Goal: Task Accomplishment & Management: Manage account settings

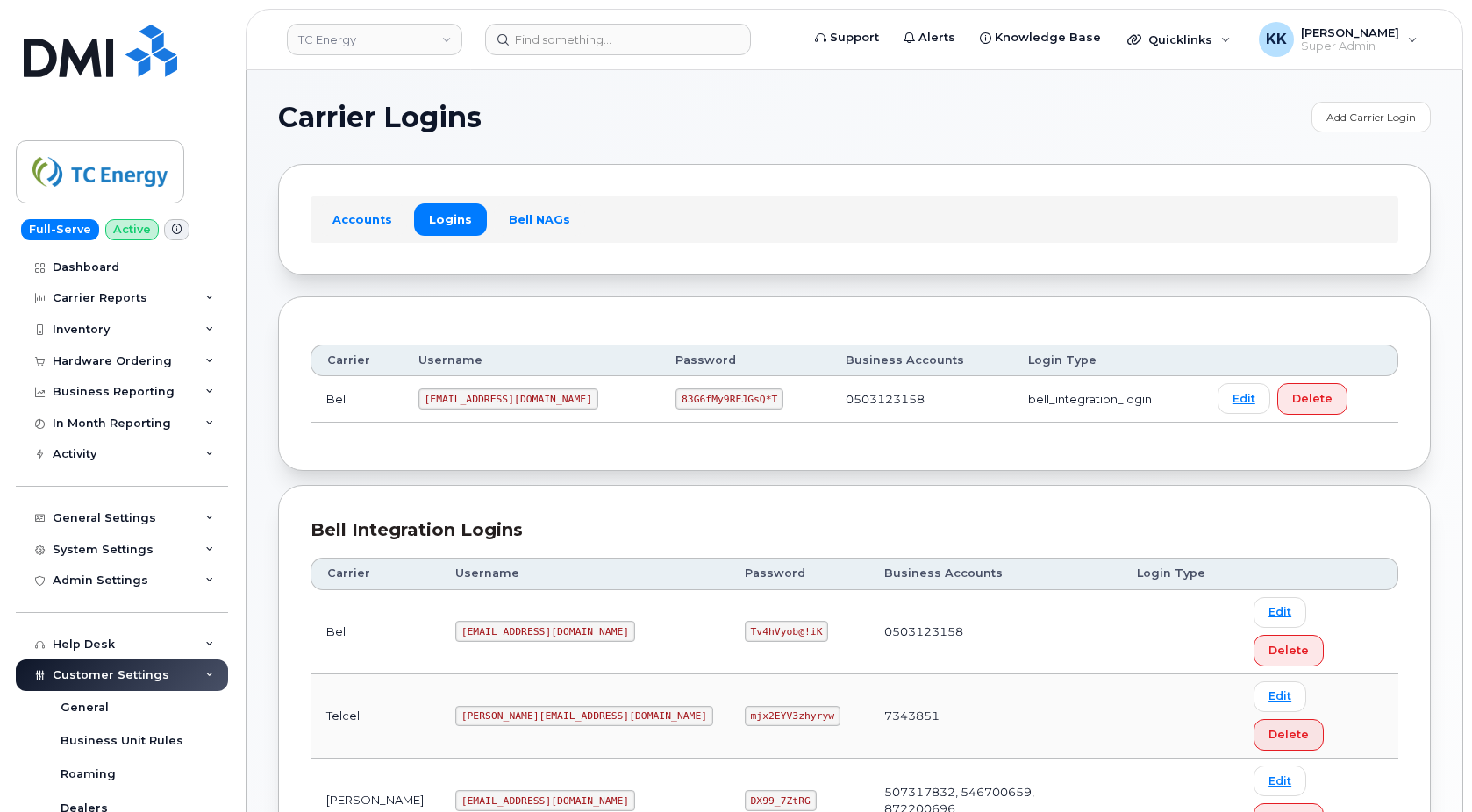
click at [105, 259] on link "Dashboard" at bounding box center [122, 268] width 212 height 32
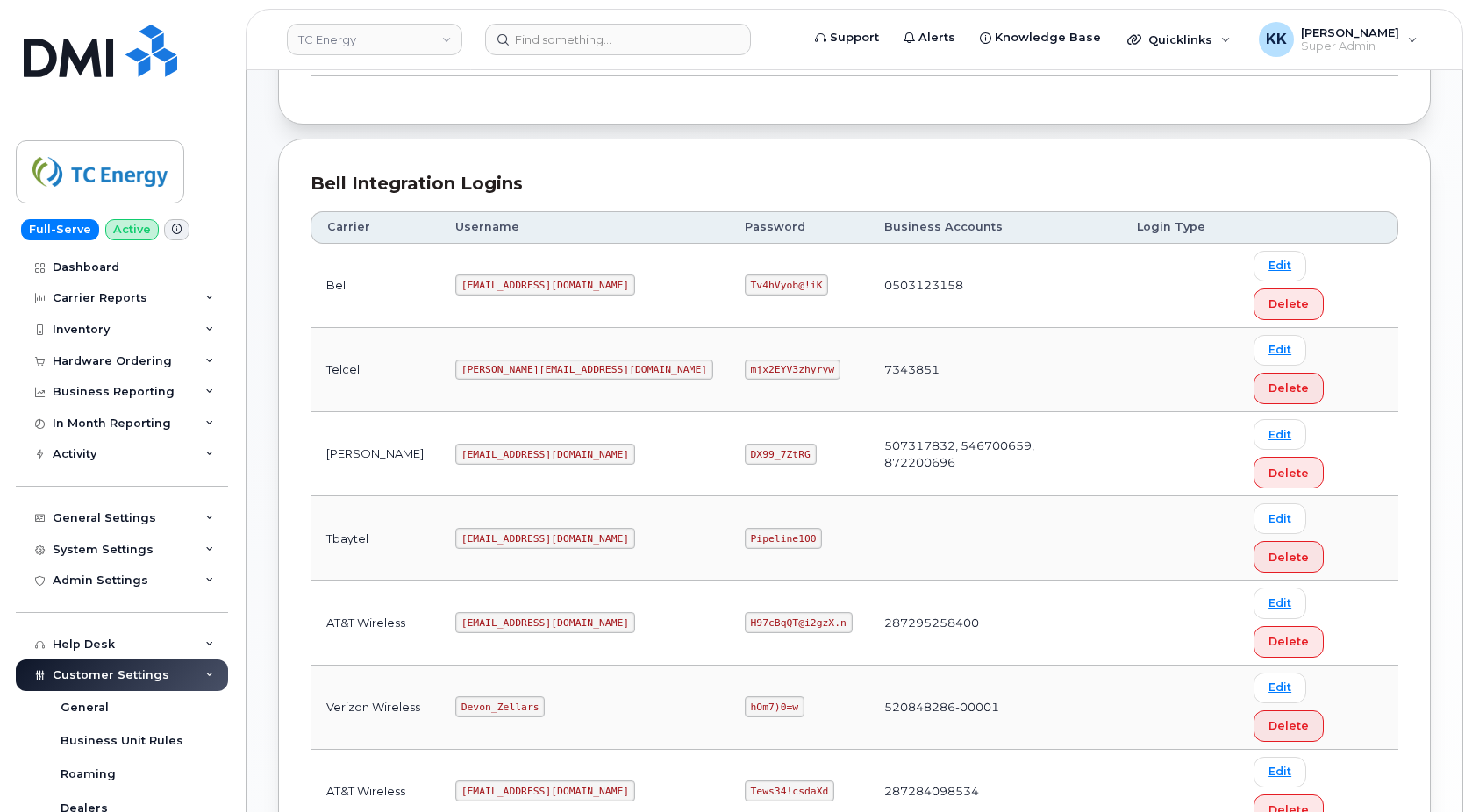
scroll to position [347, 0]
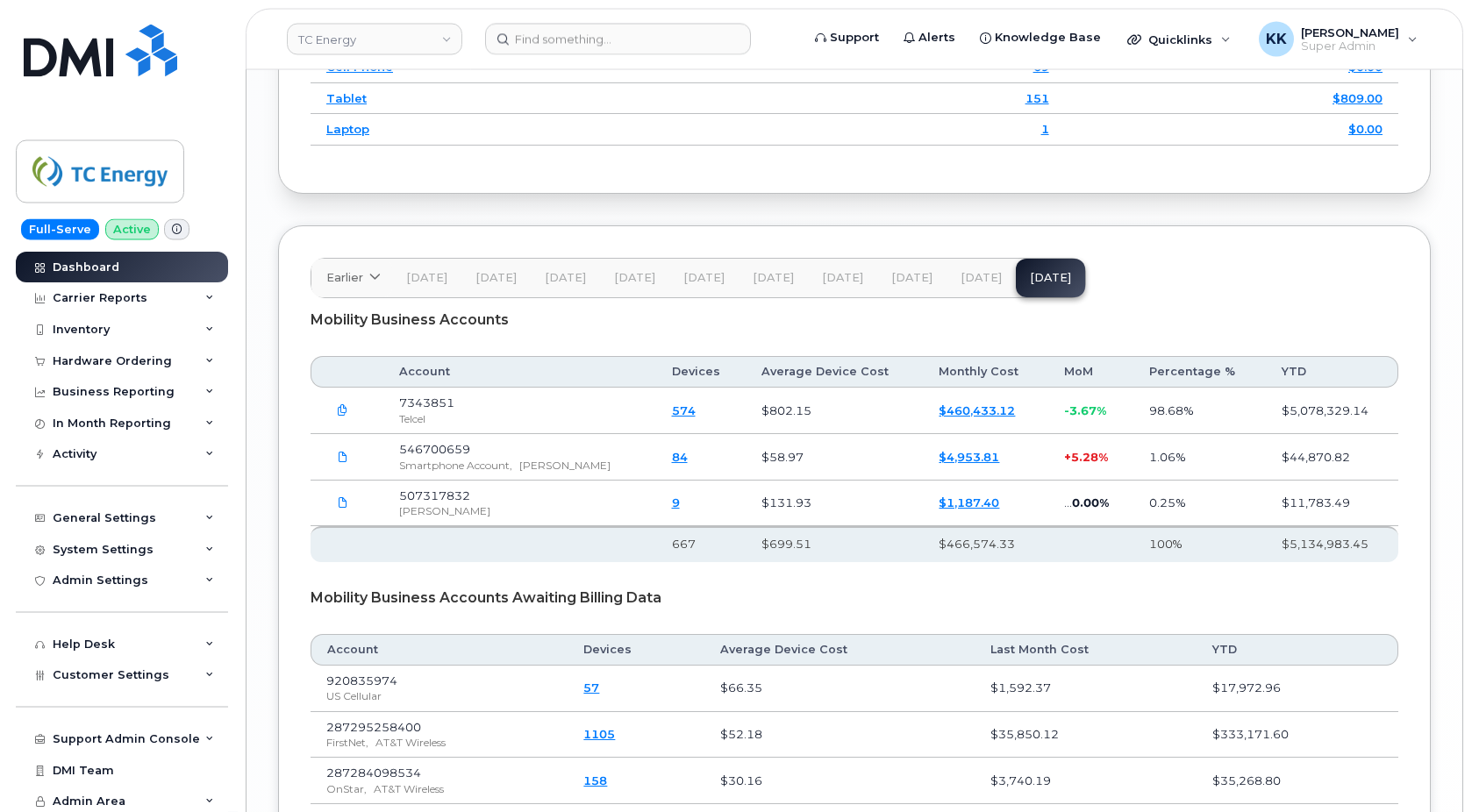
scroll to position [2494, 0]
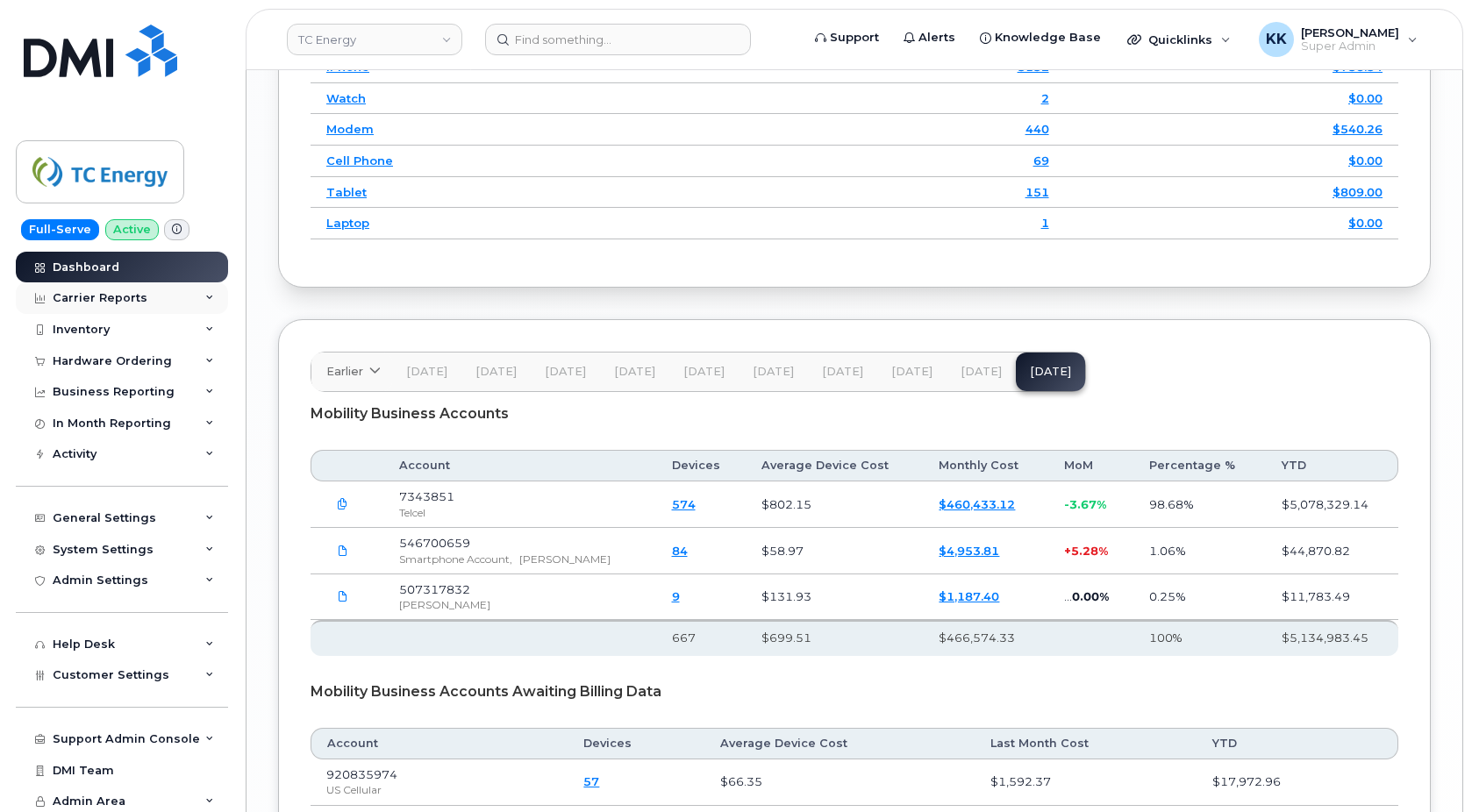
click at [123, 304] on div "Carrier Reports" at bounding box center [100, 298] width 95 height 14
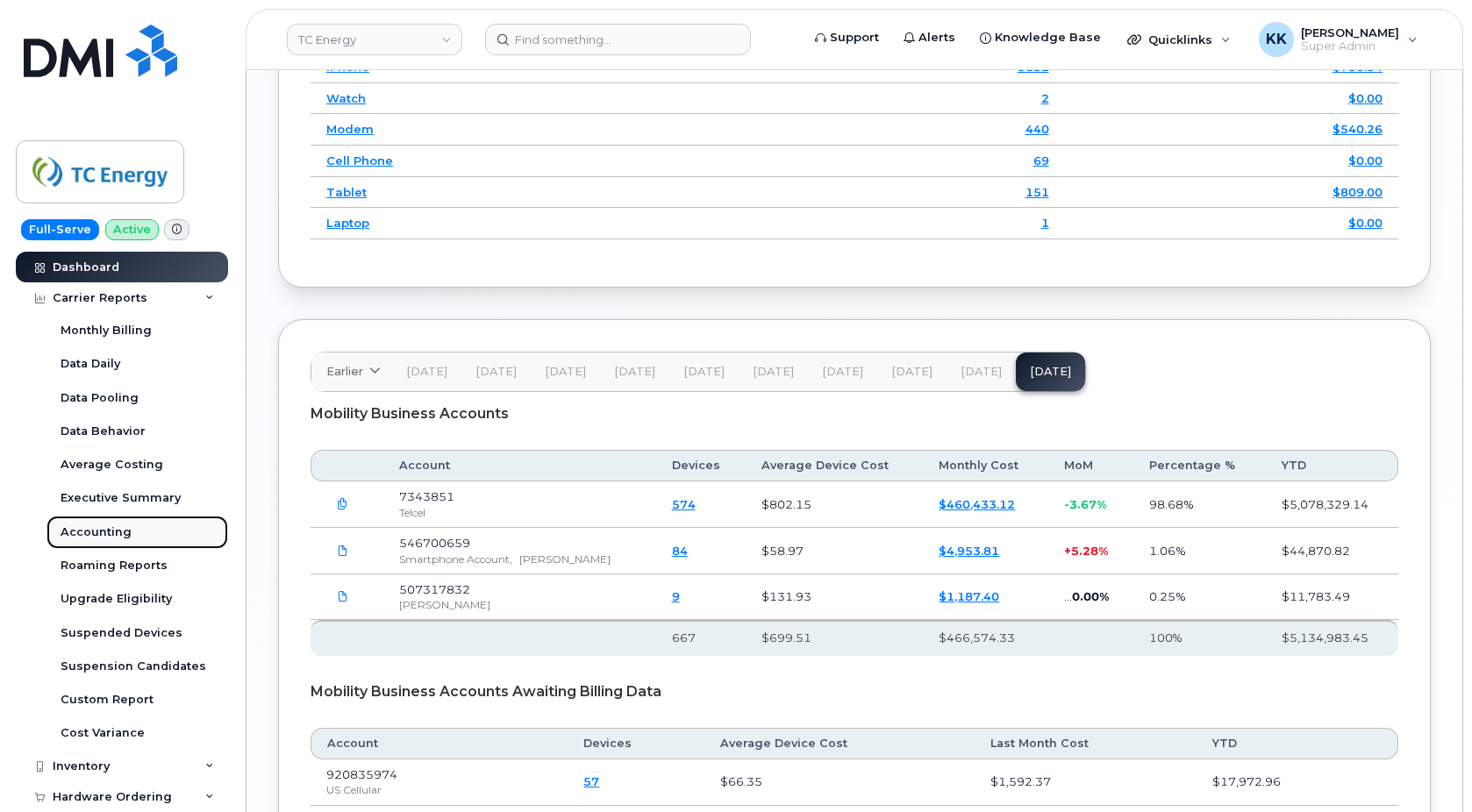
click at [104, 528] on div "Accounting" at bounding box center [96, 532] width 71 height 16
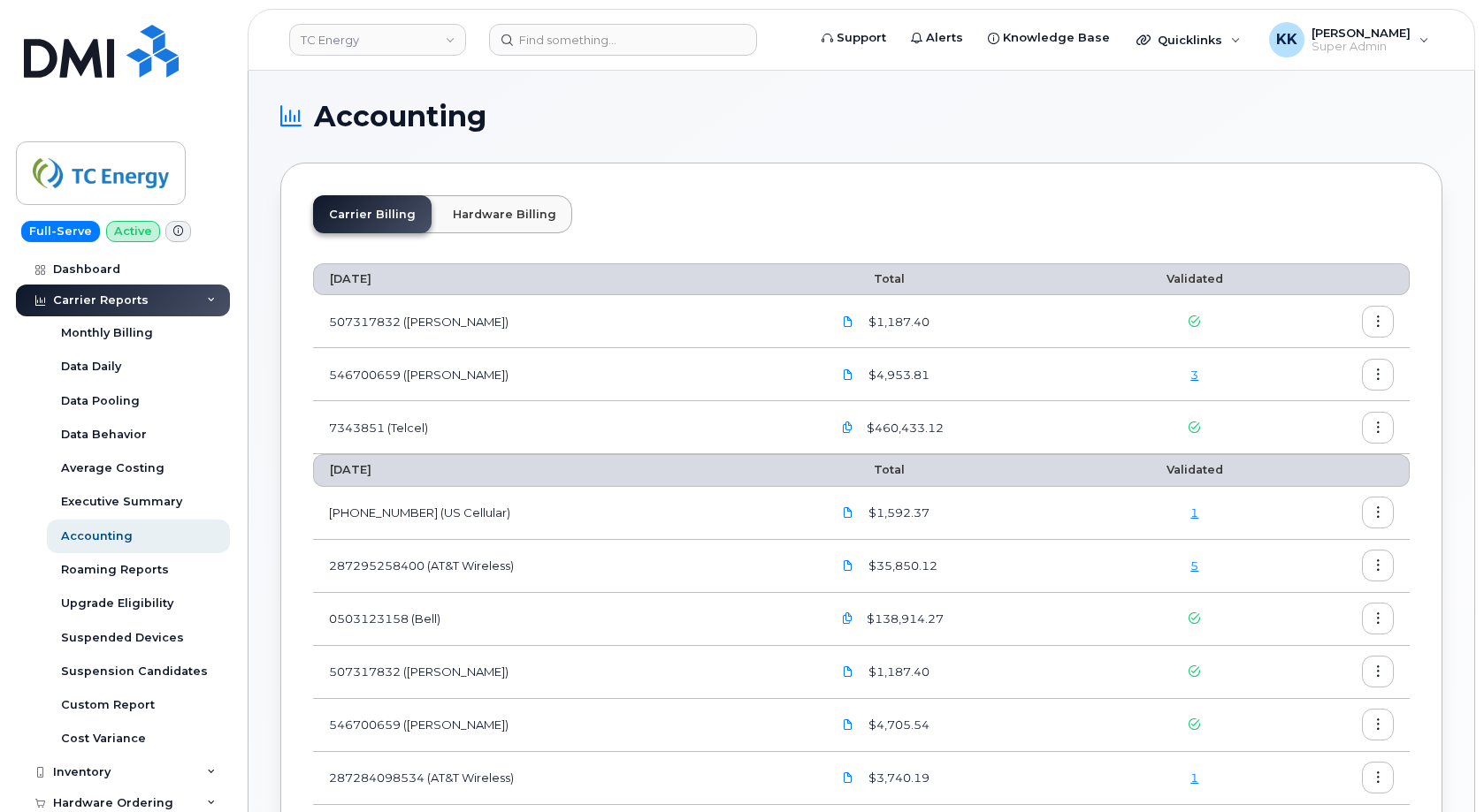
click at [1199, 375] on link "3" at bounding box center [1194, 375] width 8 height 14
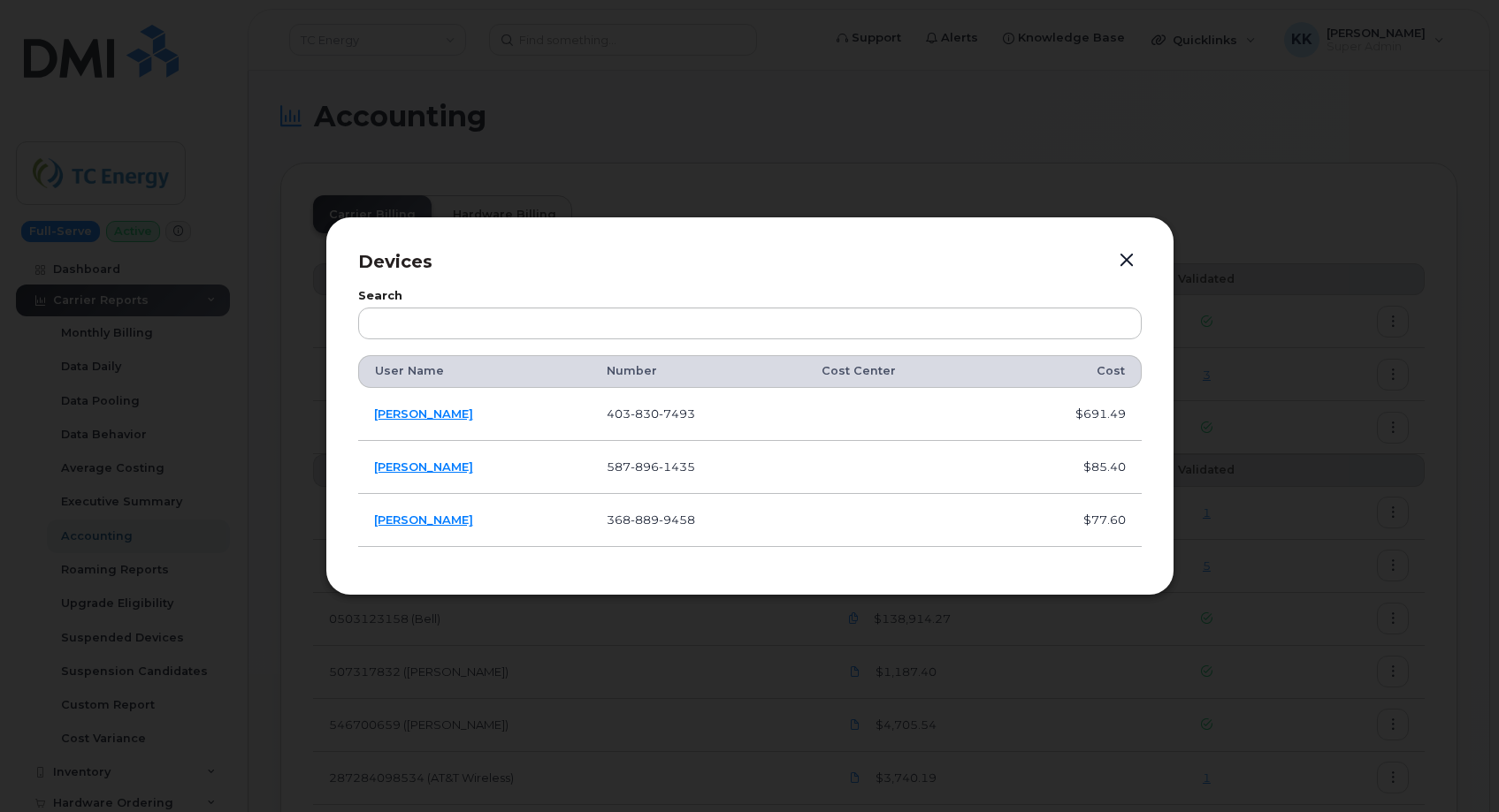
click at [1122, 266] on button "button" at bounding box center [1127, 261] width 27 height 25
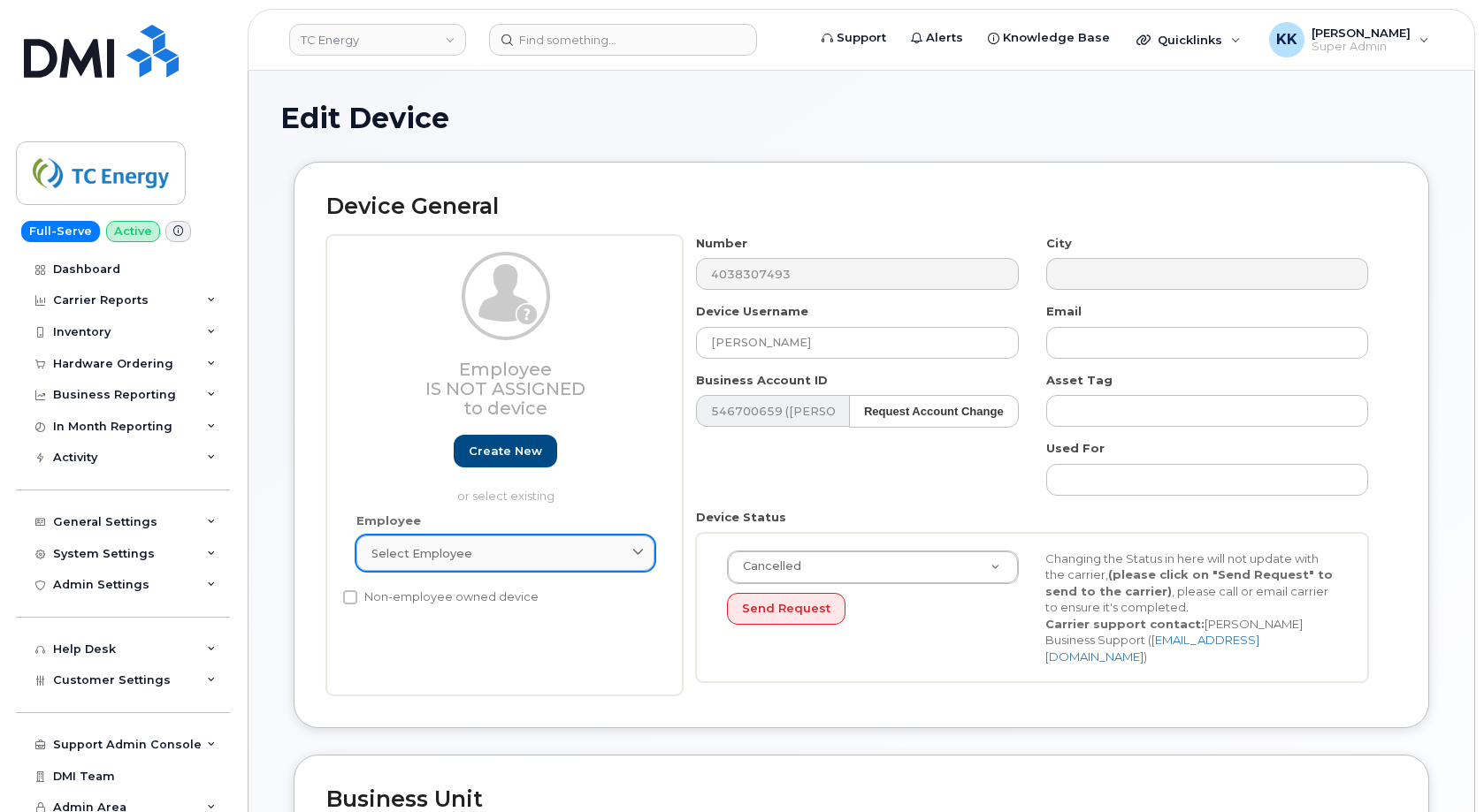
click at [498, 562] on link "Select employee" at bounding box center [506, 554] width 298 height 36
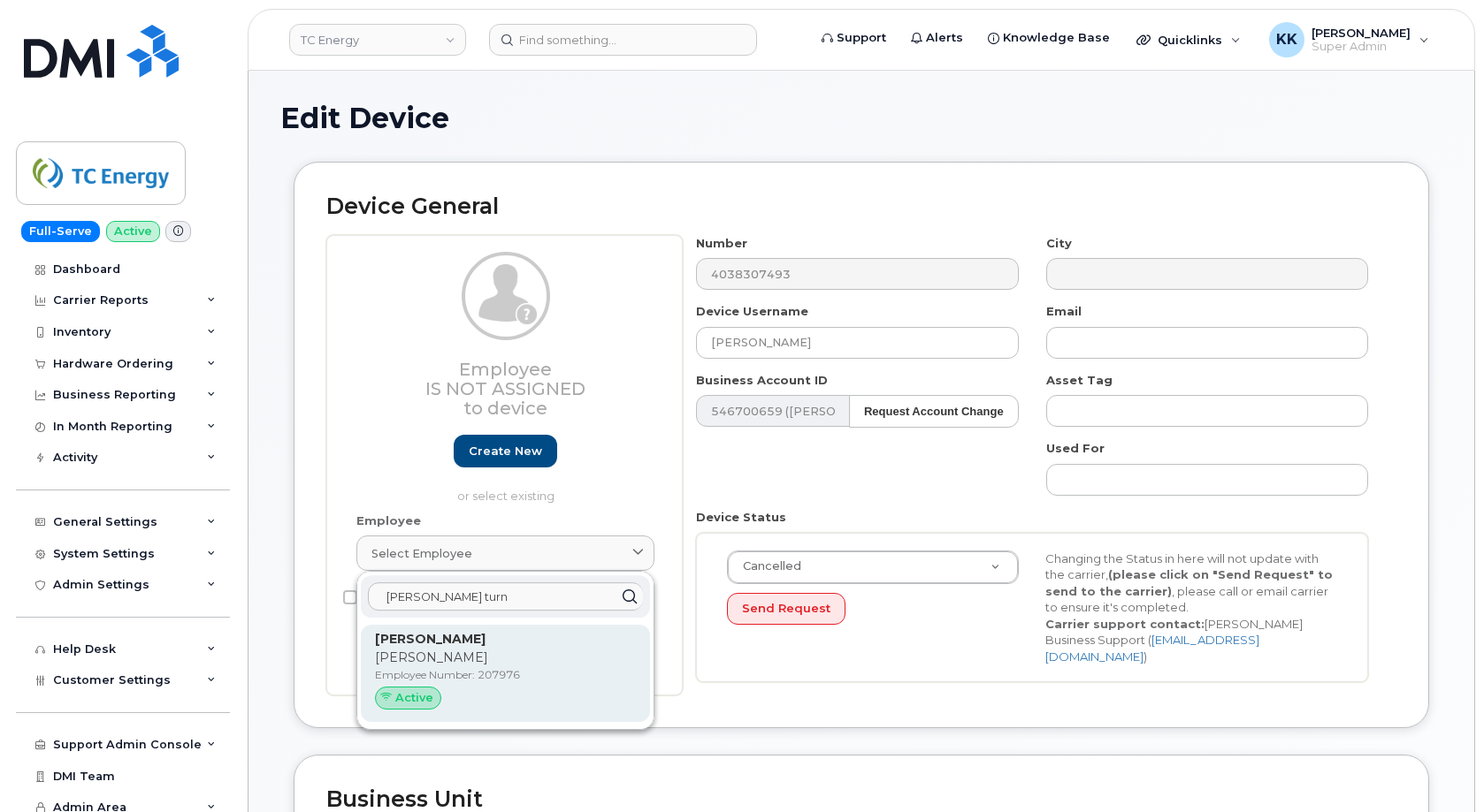
type input "heather turn"
click at [499, 655] on p "Heather" at bounding box center [505, 658] width 261 height 19
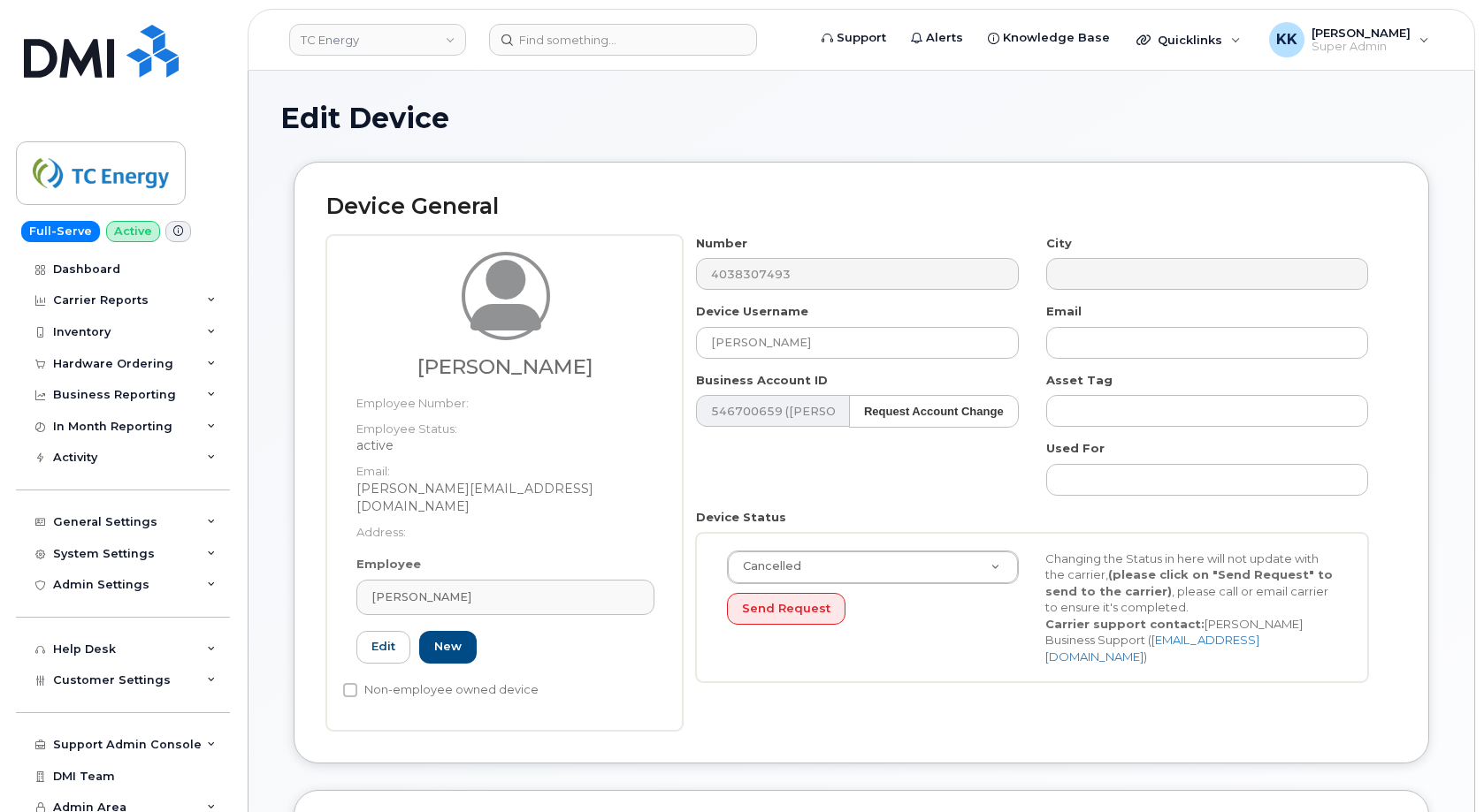
type input "207976"
type input "heather_turner@tcenergy.com"
type input "4119709"
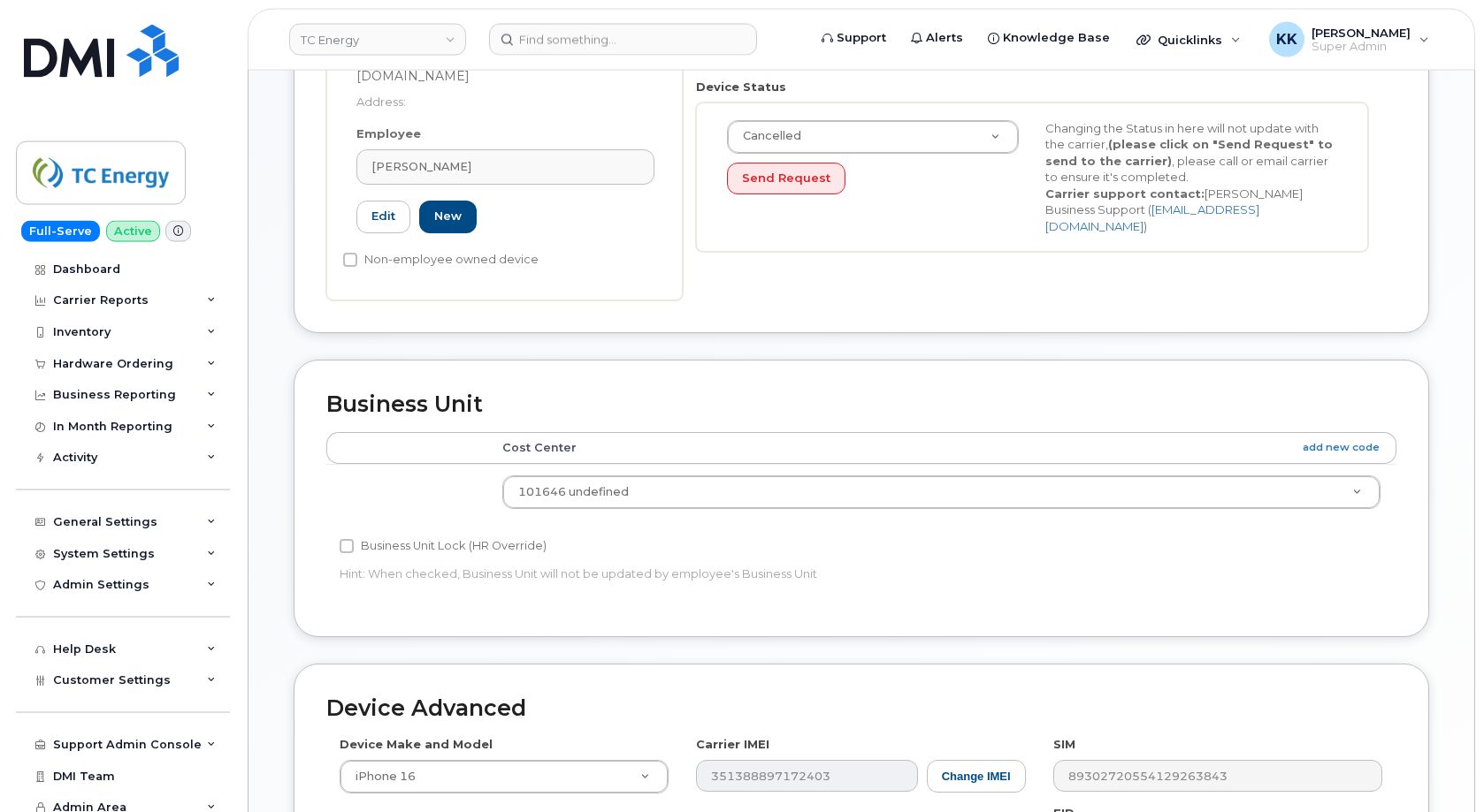
scroll to position [792, 0]
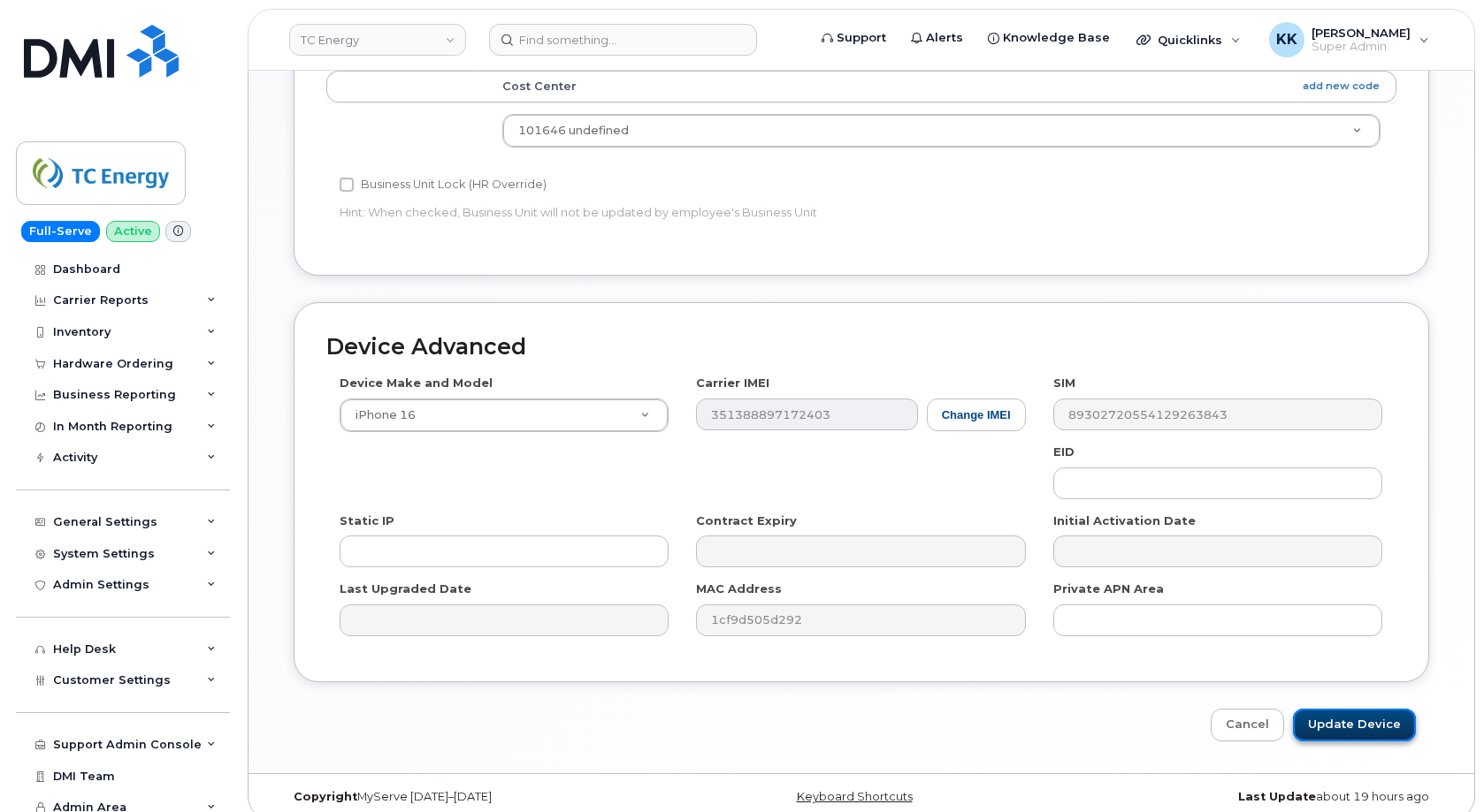
click at [1338, 714] on input "Update Device" at bounding box center [1355, 725] width 123 height 33
type input "Saving..."
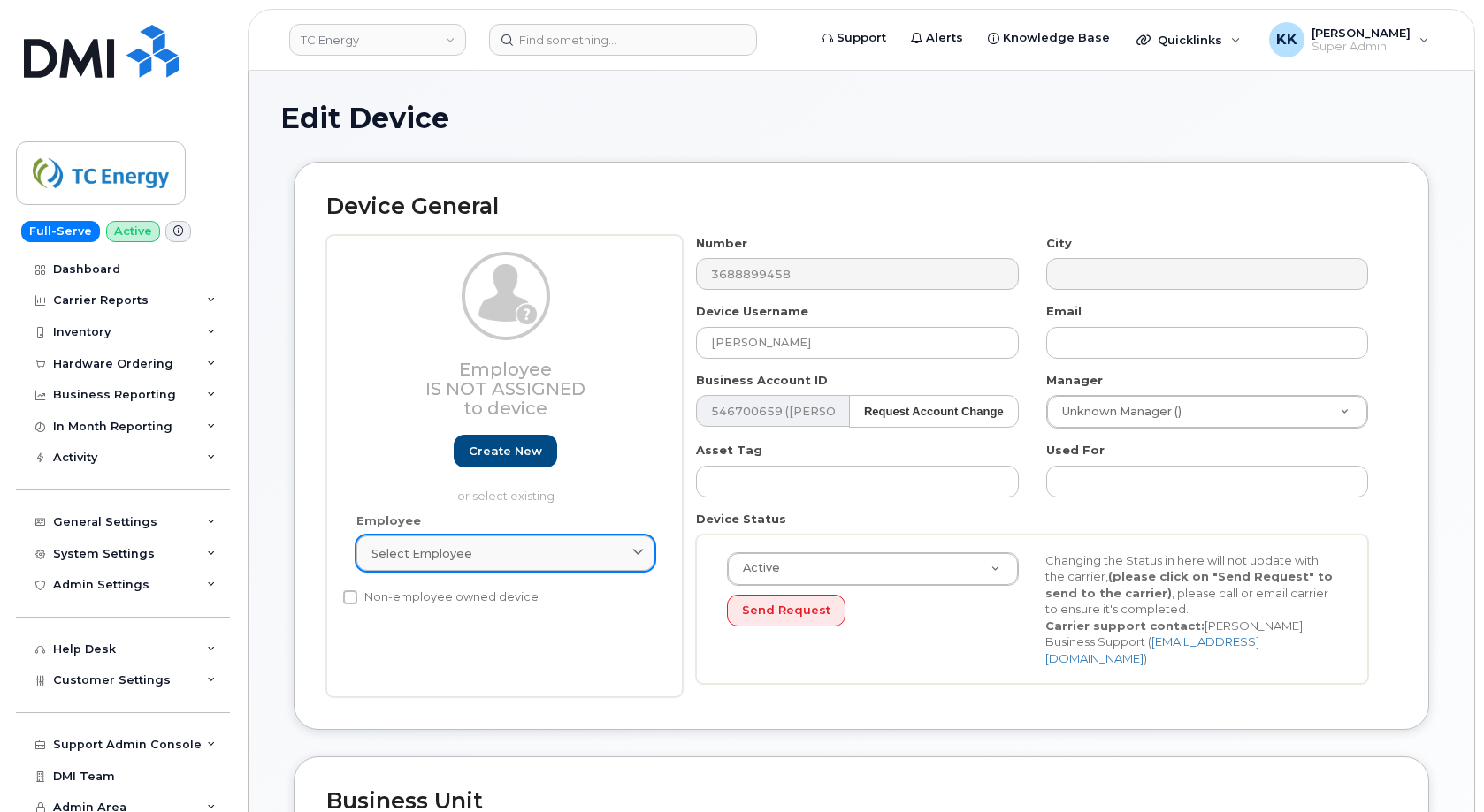
click at [396, 552] on span "Select employee" at bounding box center [422, 554] width 101 height 17
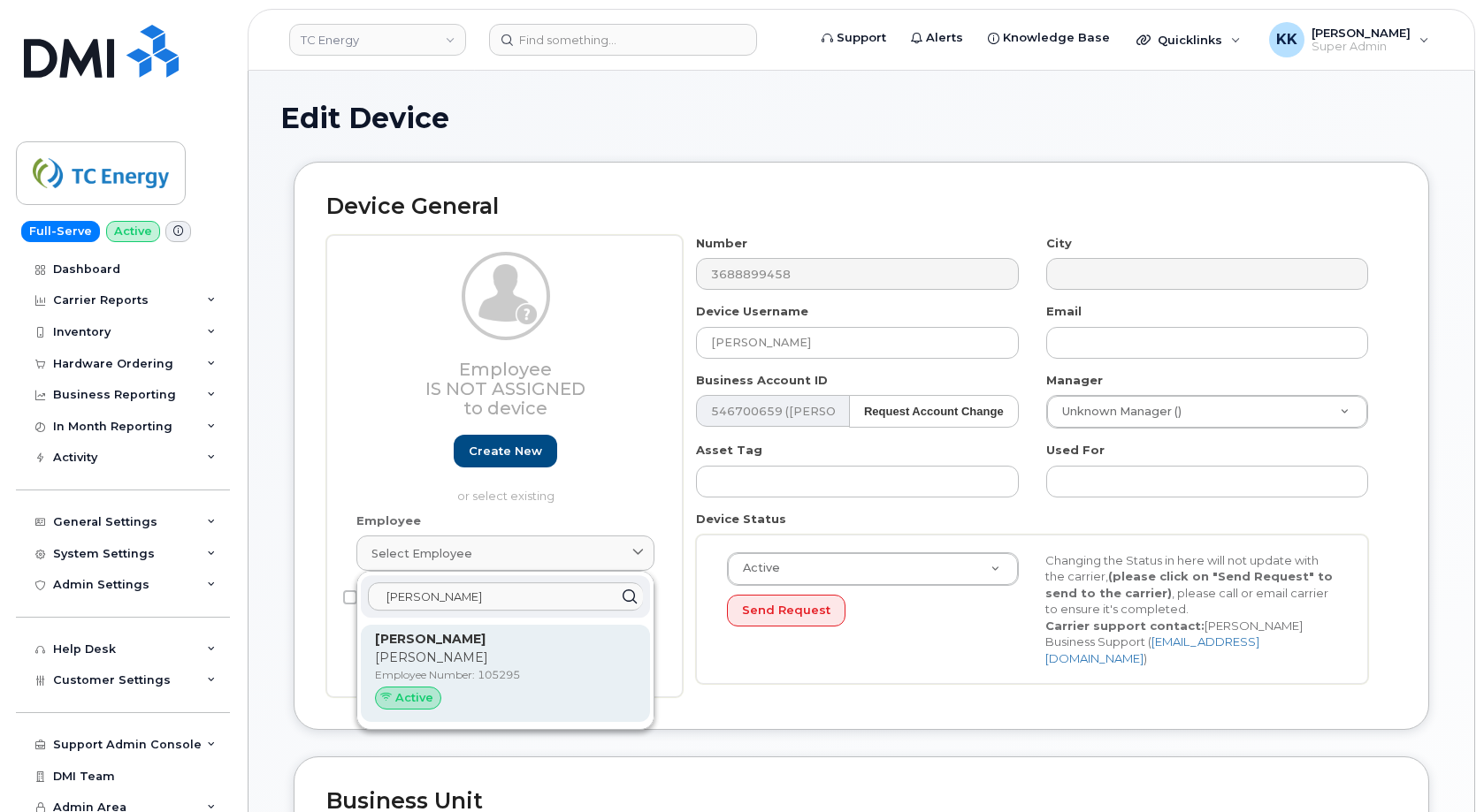
type input "matthew ell"
click at [422, 656] on p "Matthew" at bounding box center [505, 658] width 261 height 19
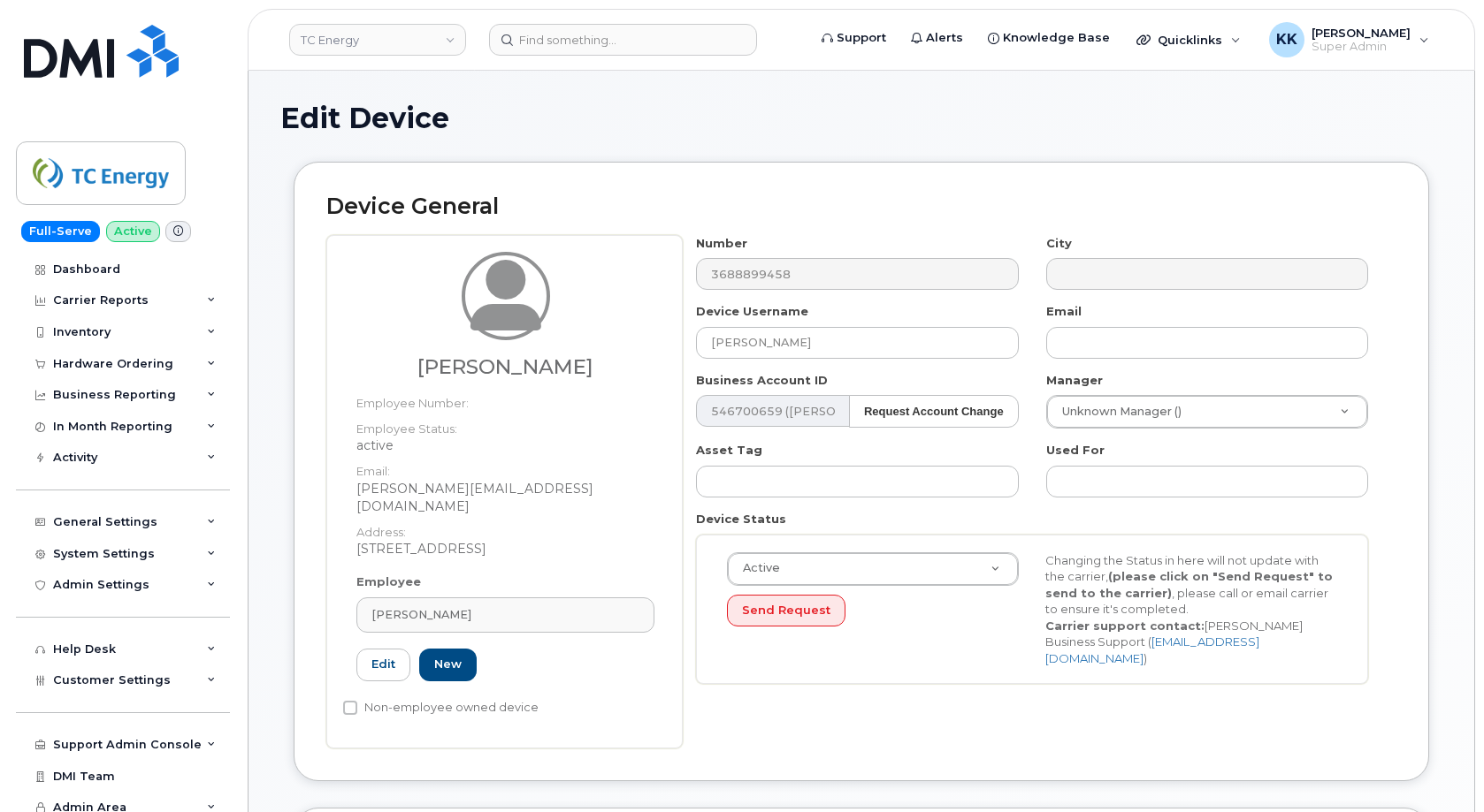
type input "105295"
type input "matthew_ells@tcenergy.com"
type input "5892898"
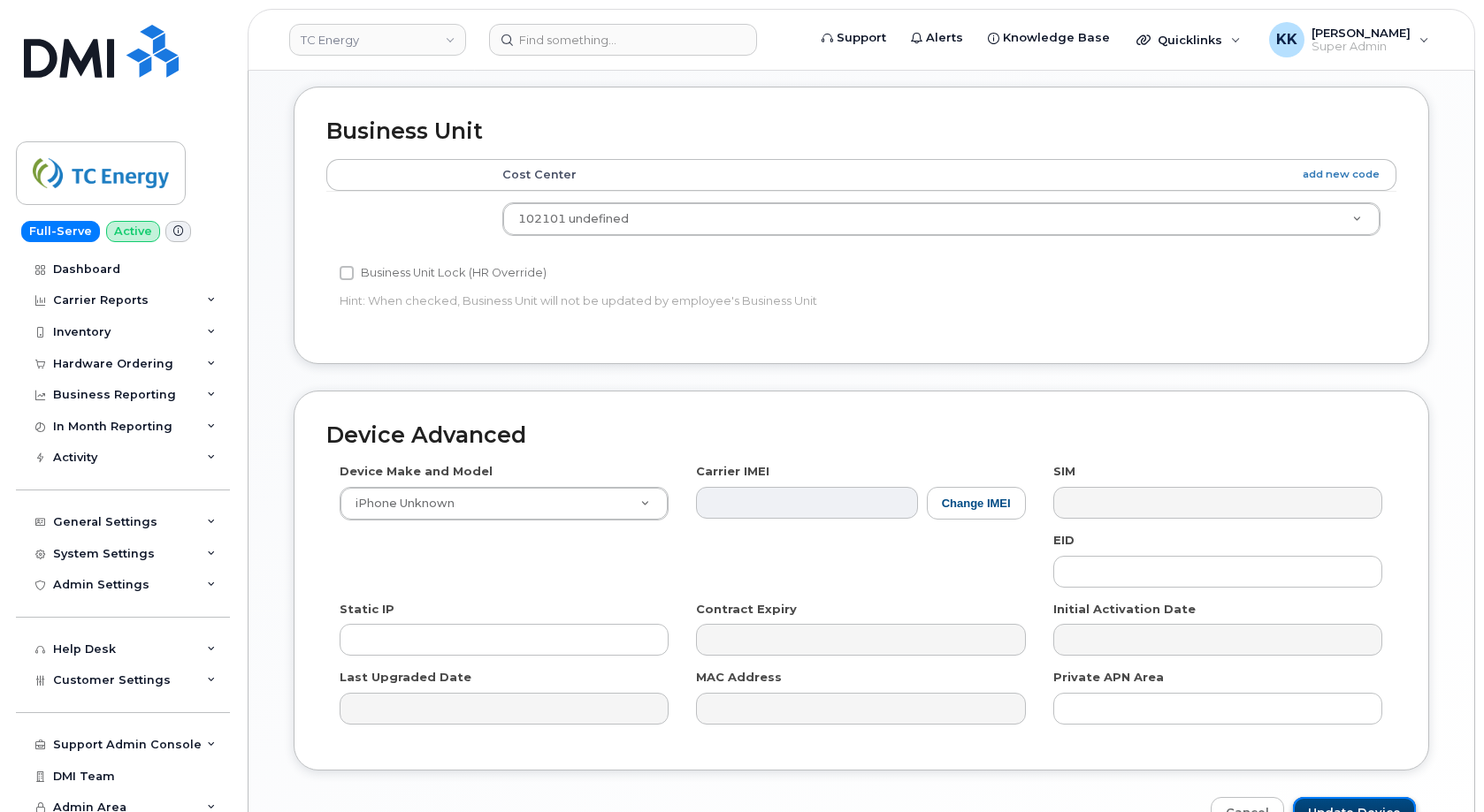
click at [1338, 797] on input "Update Device" at bounding box center [1355, 813] width 123 height 33
type input "Saving..."
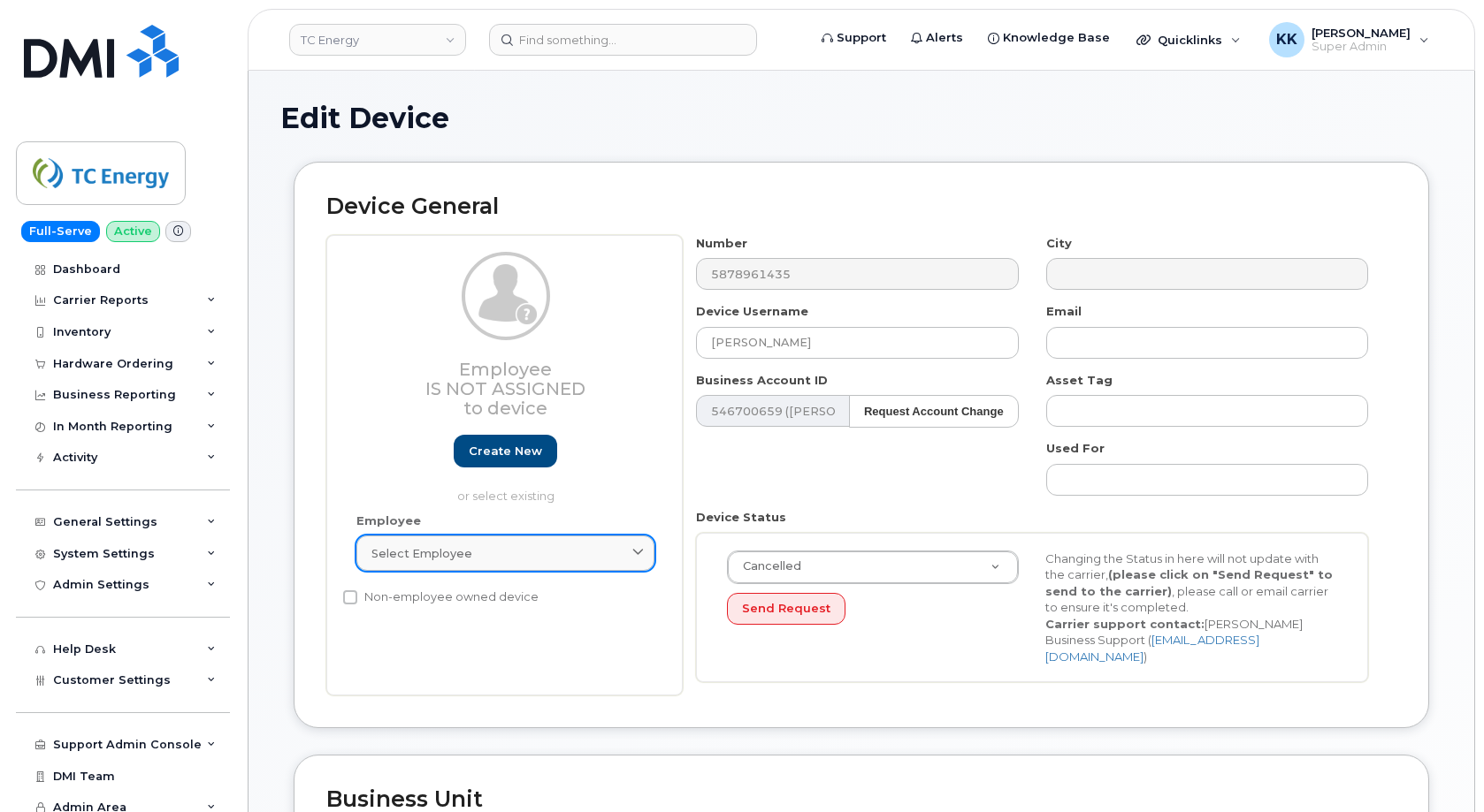
click at [405, 559] on span "Select employee" at bounding box center [422, 554] width 101 height 17
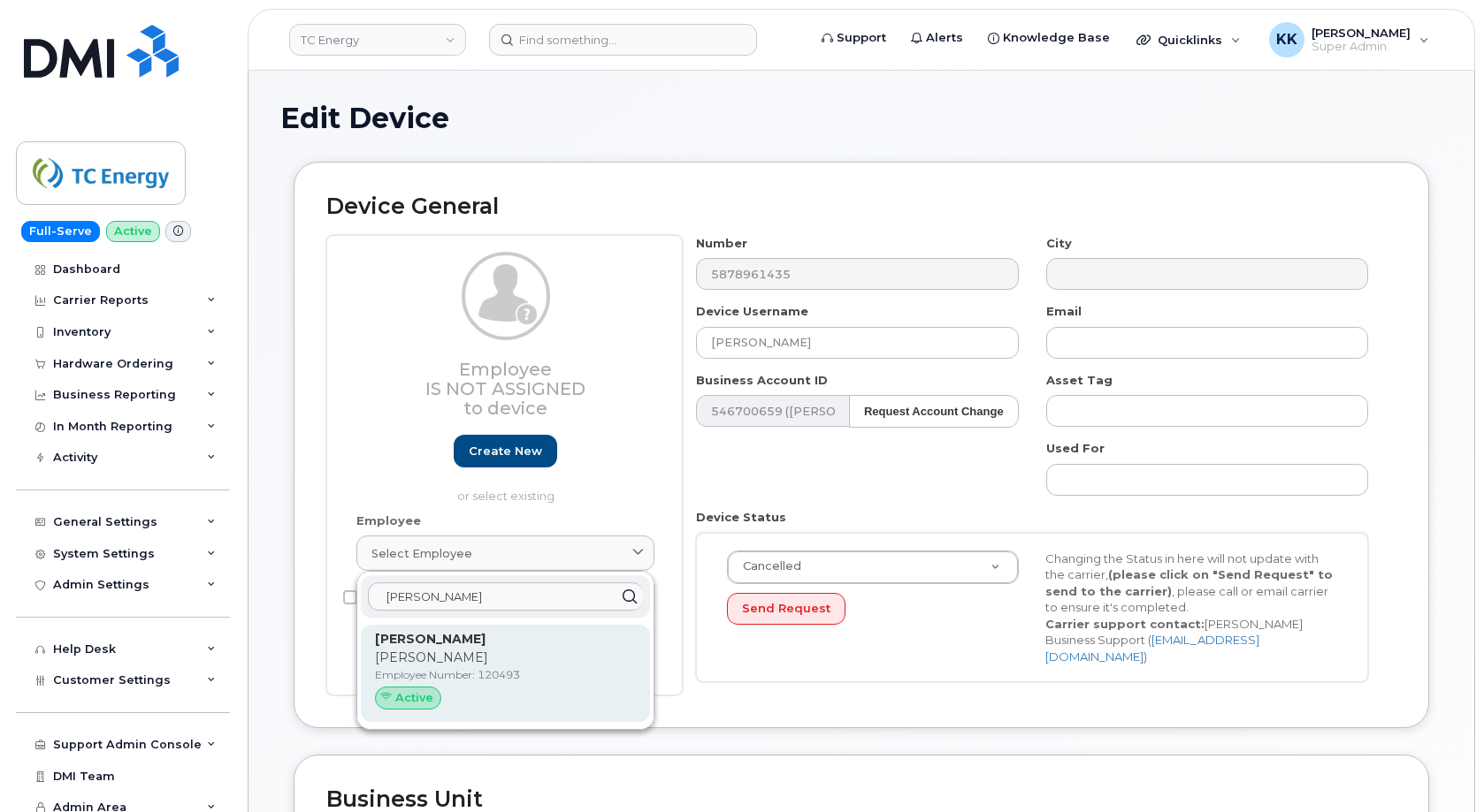
type input "[PERSON_NAME]"
click at [392, 647] on strong "[PERSON_NAME]" at bounding box center [430, 639] width 111 height 16
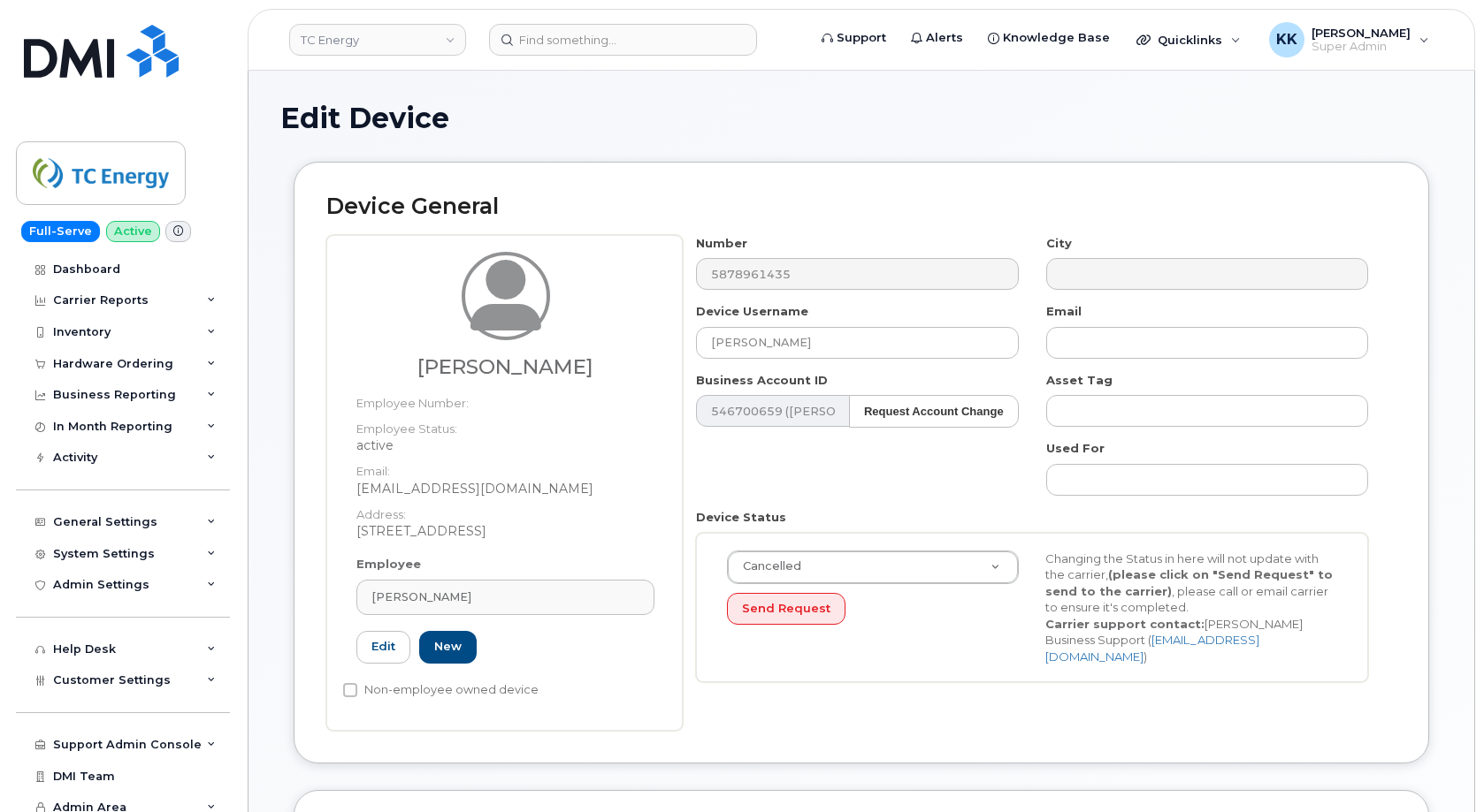
type input "120493"
type input "[EMAIL_ADDRESS][DOMAIN_NAME]"
type input "4119825"
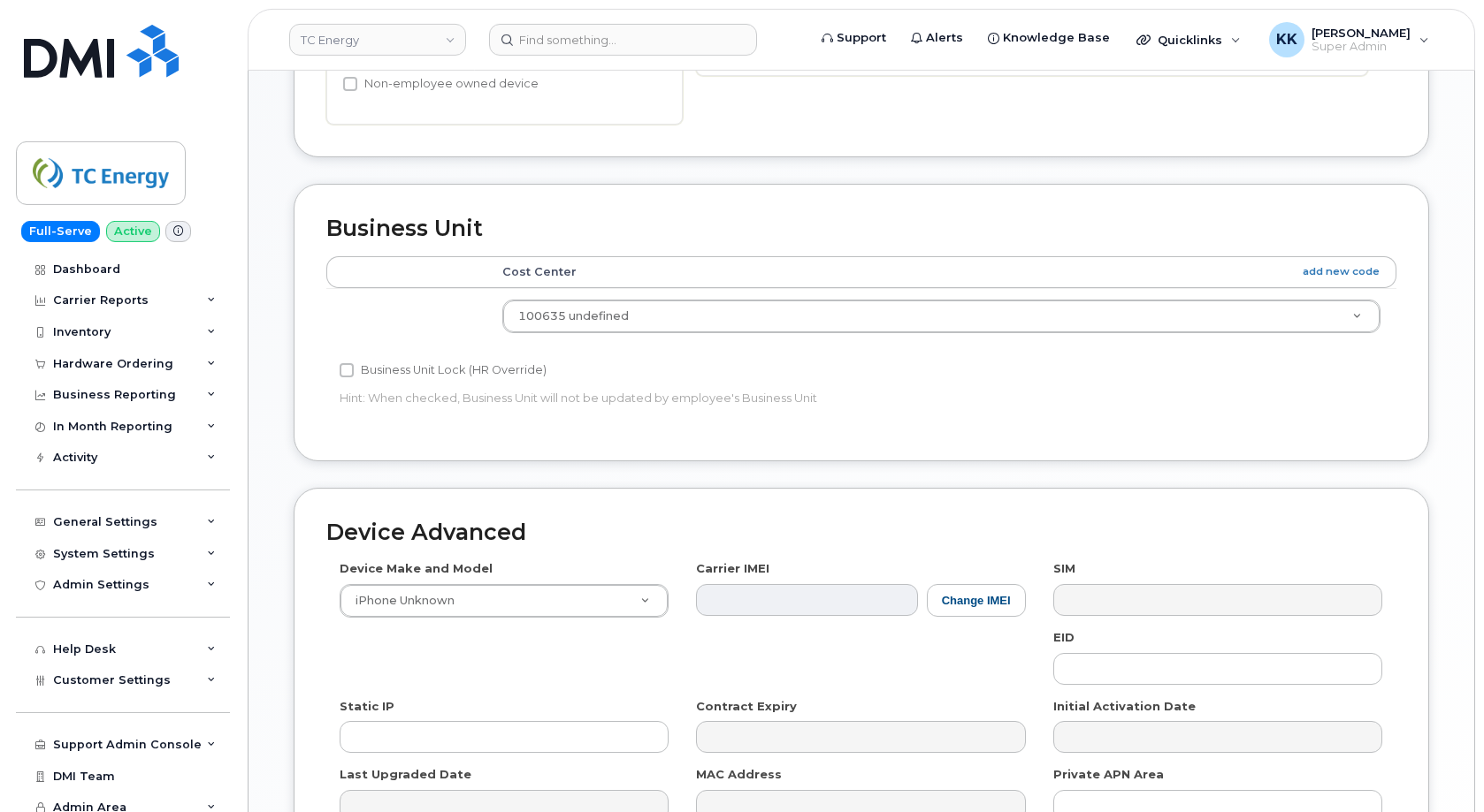
scroll to position [721, 0]
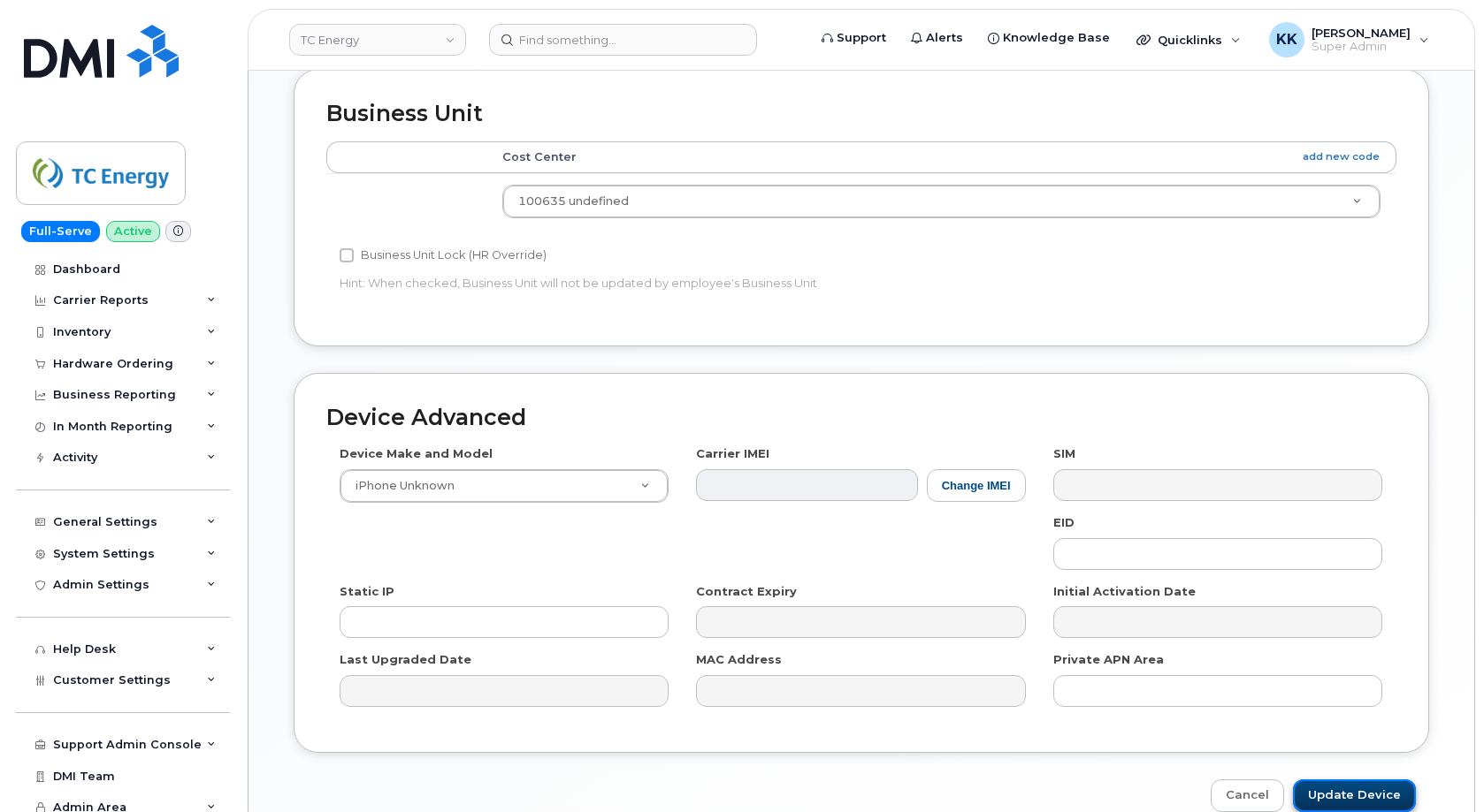
click at [1347, 795] on input "Update Device" at bounding box center [1355, 796] width 123 height 33
type input "Saving..."
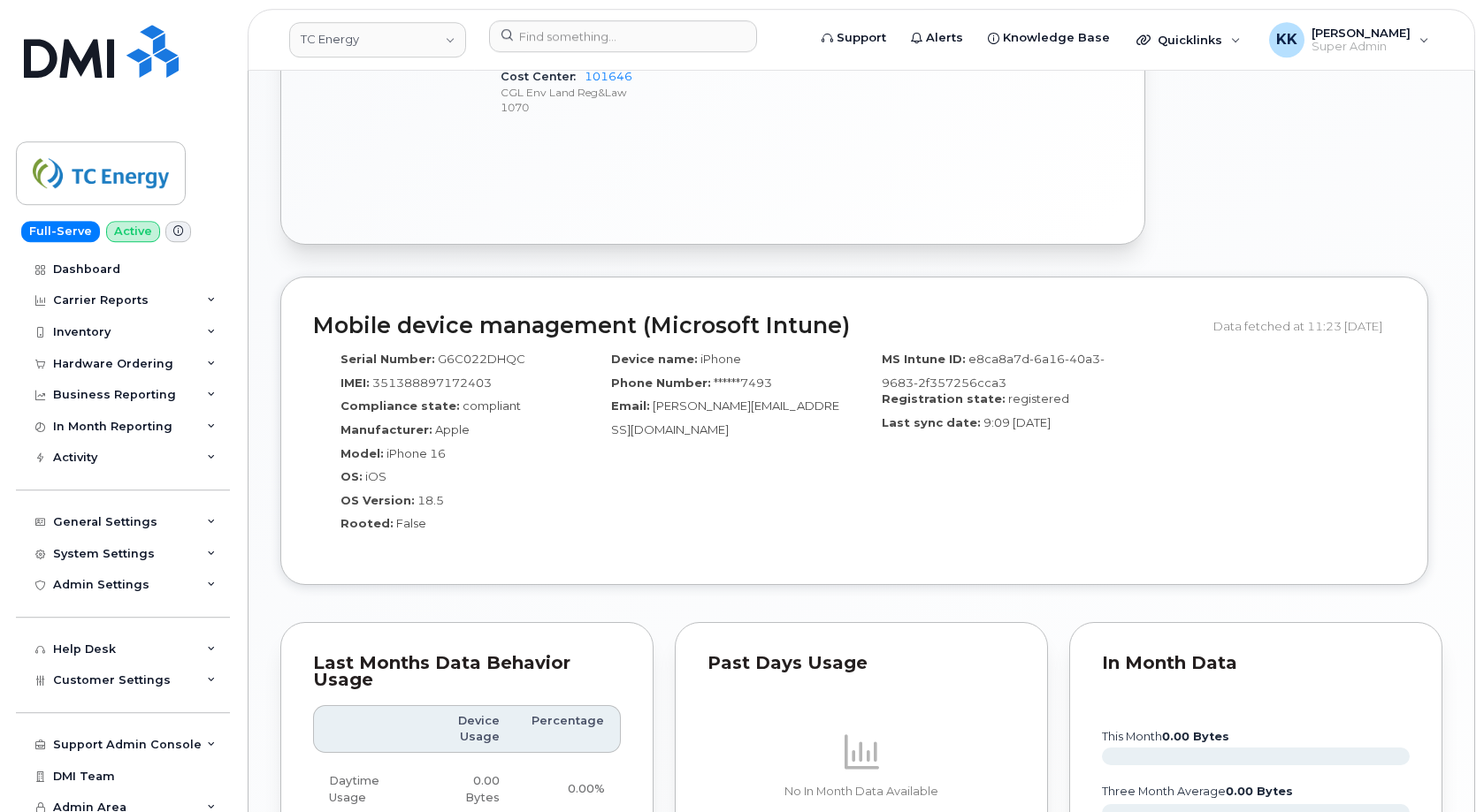
scroll to position [1497, 0]
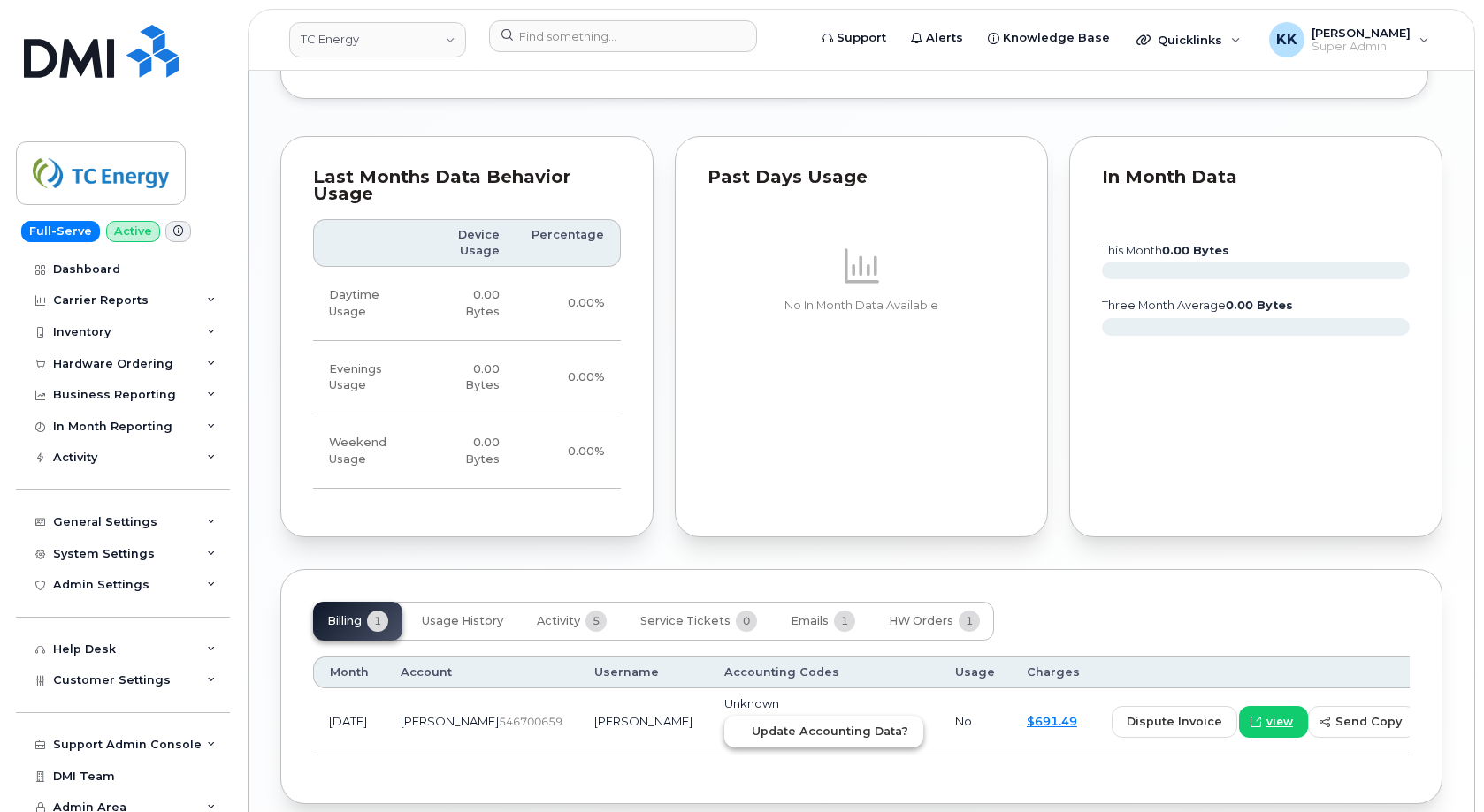
click at [752, 723] on span "Update Accounting Data?" at bounding box center [830, 731] width 157 height 17
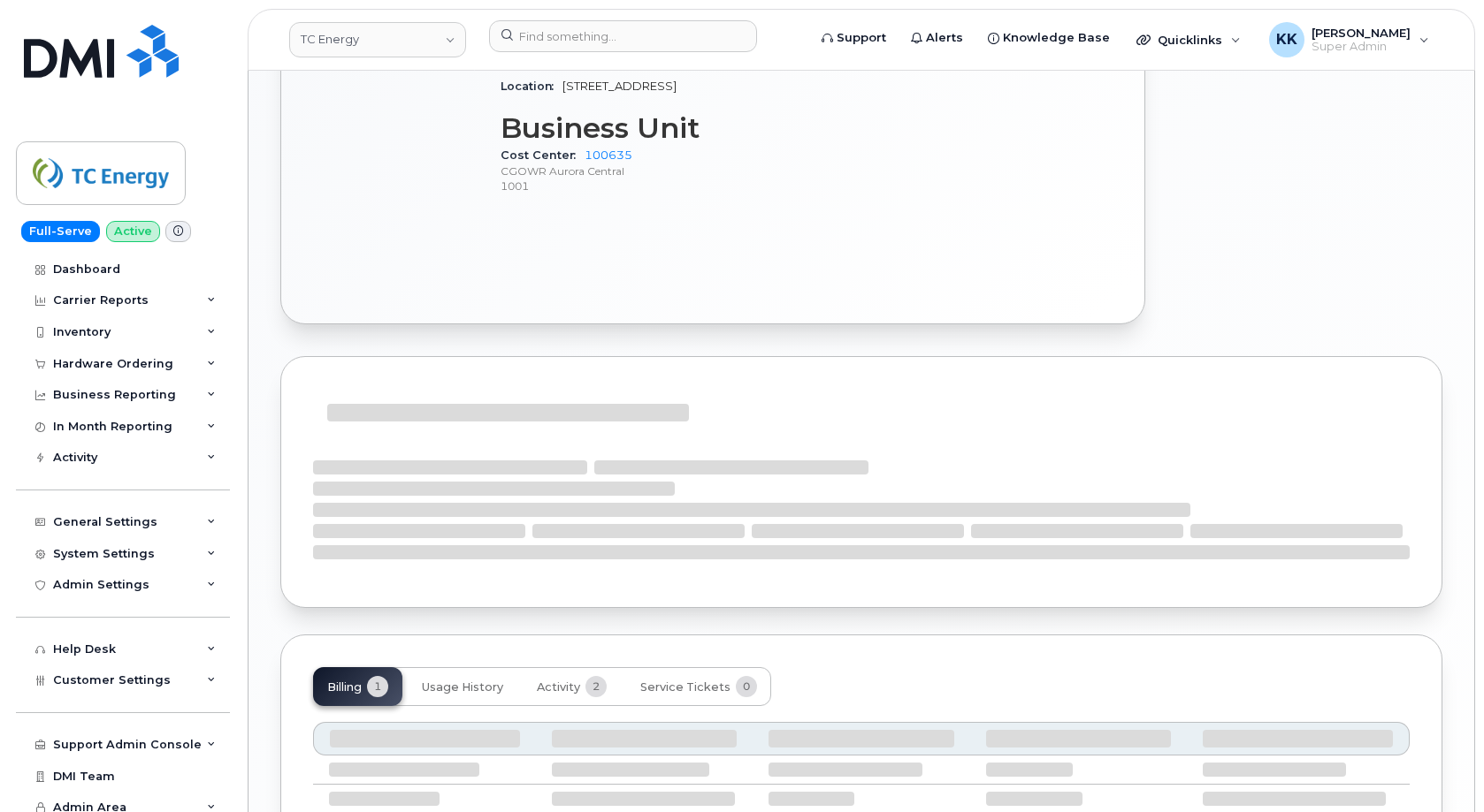
scroll to position [1245, 0]
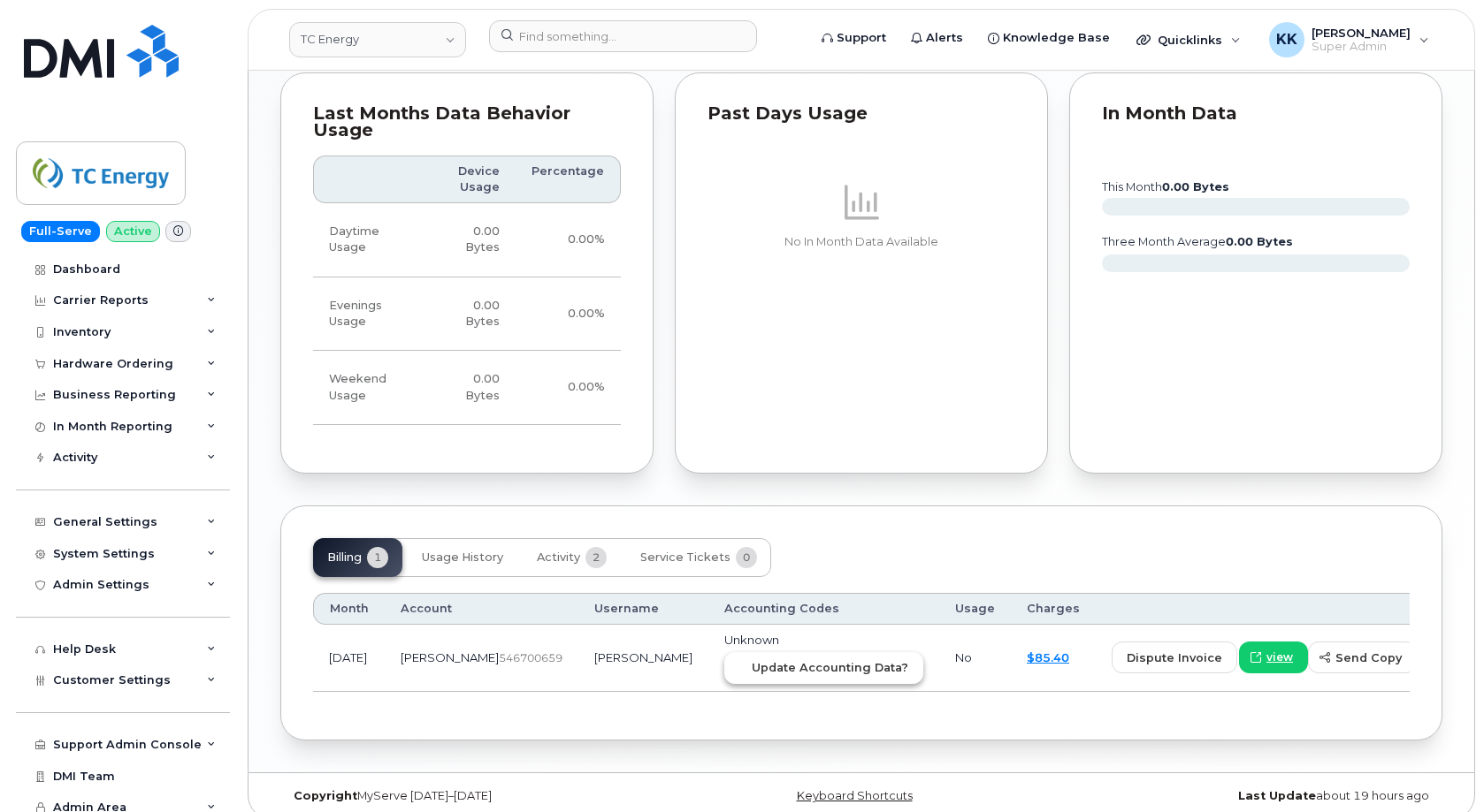
click at [808, 660] on span "Update Accounting Data?" at bounding box center [830, 668] width 157 height 17
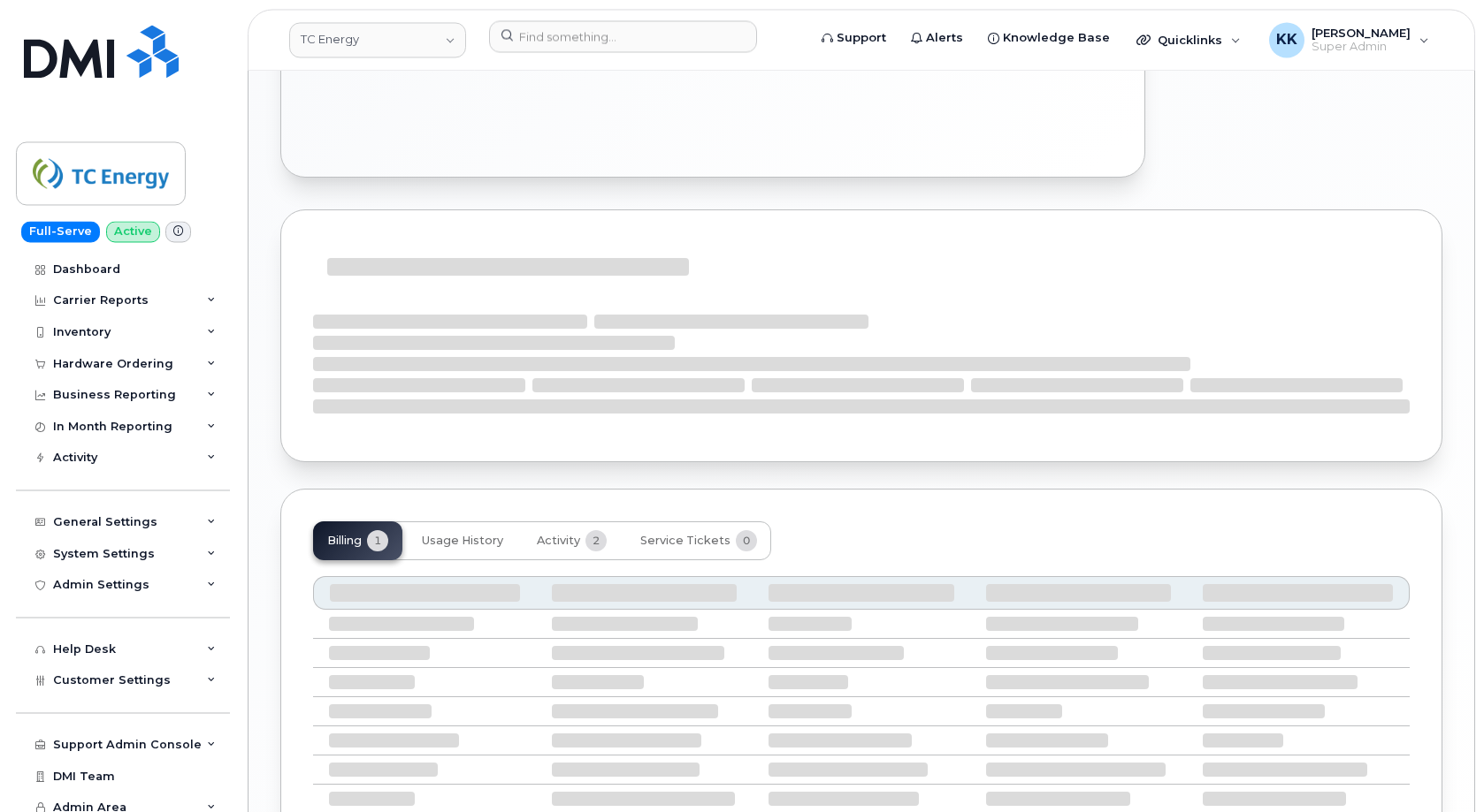
scroll to position [1247, 0]
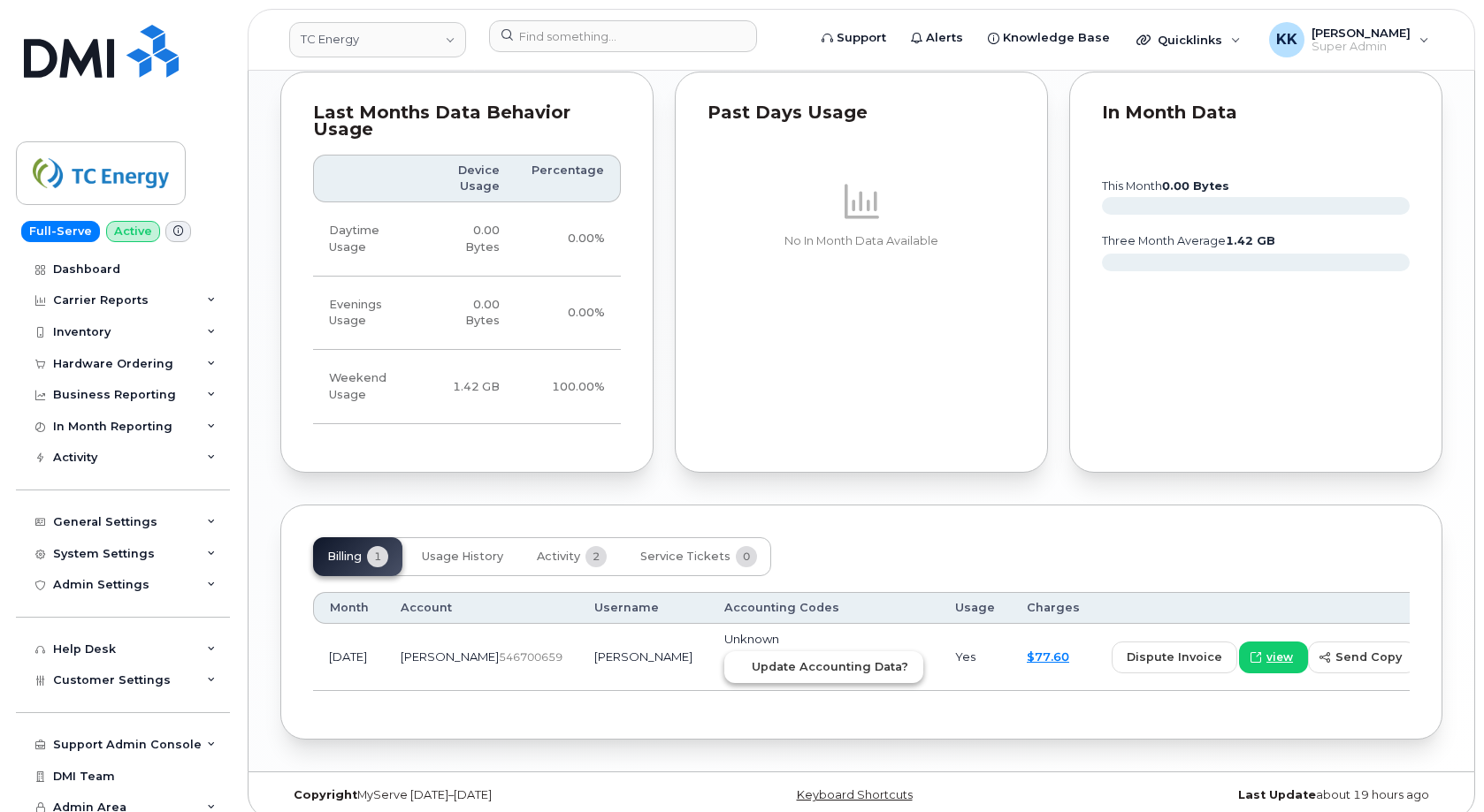
click at [752, 659] on span "Update Accounting Data?" at bounding box center [830, 667] width 157 height 17
